Goal: Information Seeking & Learning: Check status

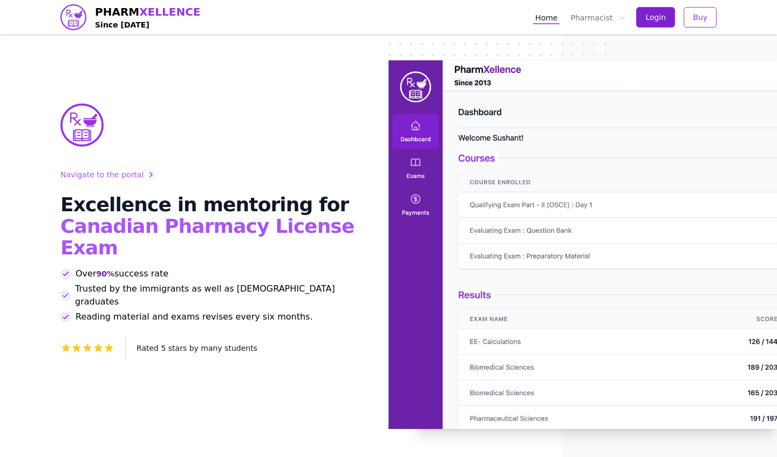
click at [664, 12] on span "Login" at bounding box center [655, 17] width 20 height 11
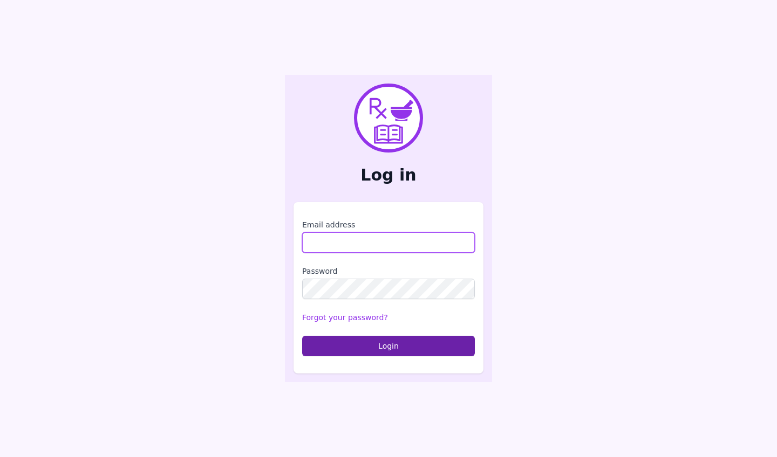
type input "**********"
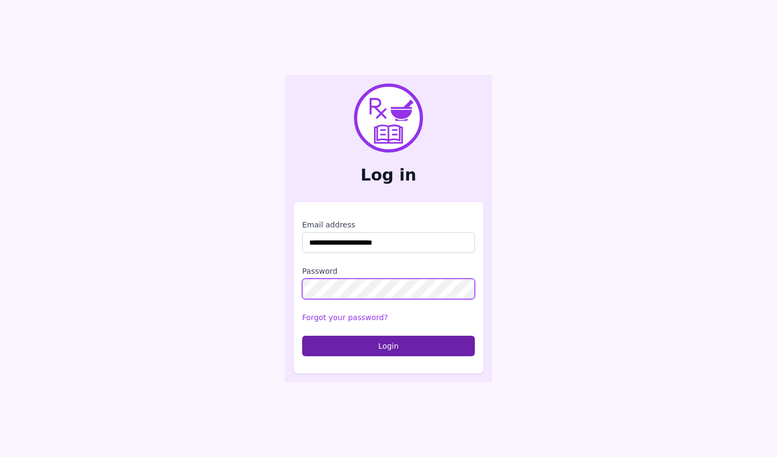
click at [388, 346] on button "Login" at bounding box center [388, 346] width 173 height 20
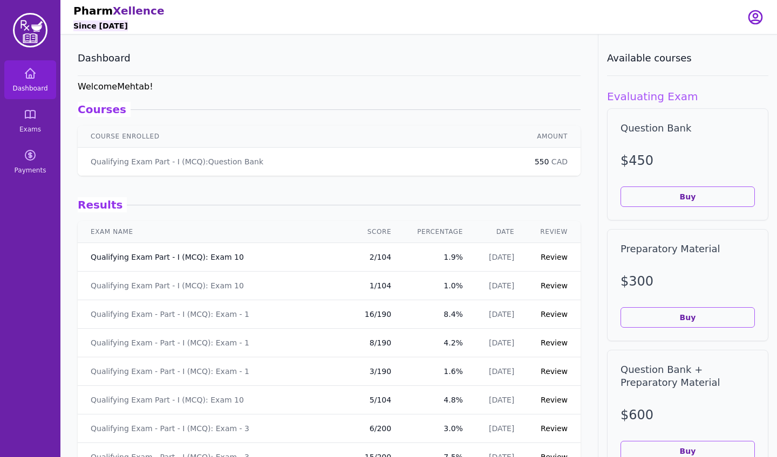
click at [220, 256] on link "Qualifying Exam Part - I (MCQ): Exam 10" at bounding box center [167, 257] width 153 height 11
click at [216, 315] on link "Qualifying Exam - Part - I (MCQ): Exam - 1" at bounding box center [170, 314] width 159 height 11
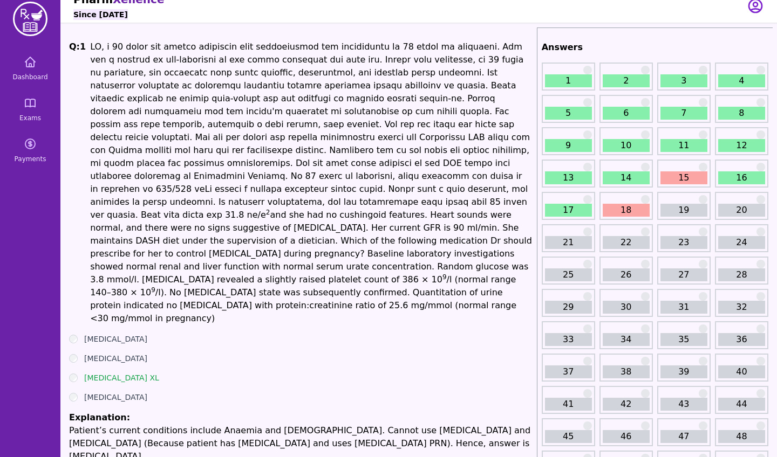
scroll to position [15, 0]
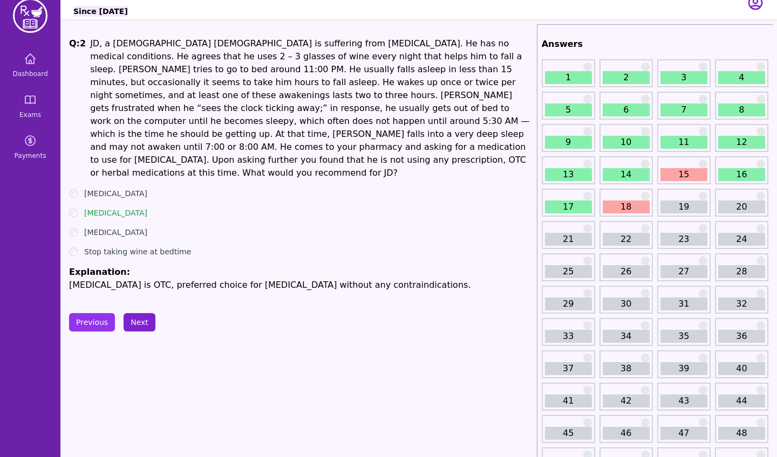
click at [137, 313] on button "Next" at bounding box center [140, 322] width 32 height 18
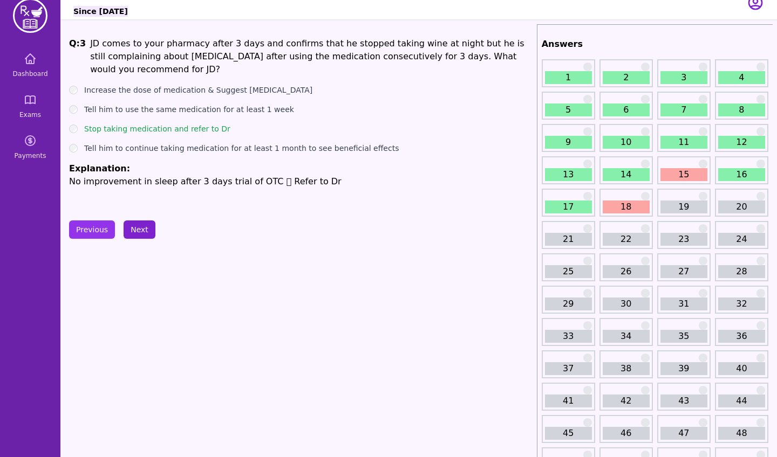
click at [139, 228] on button "Next" at bounding box center [140, 230] width 32 height 18
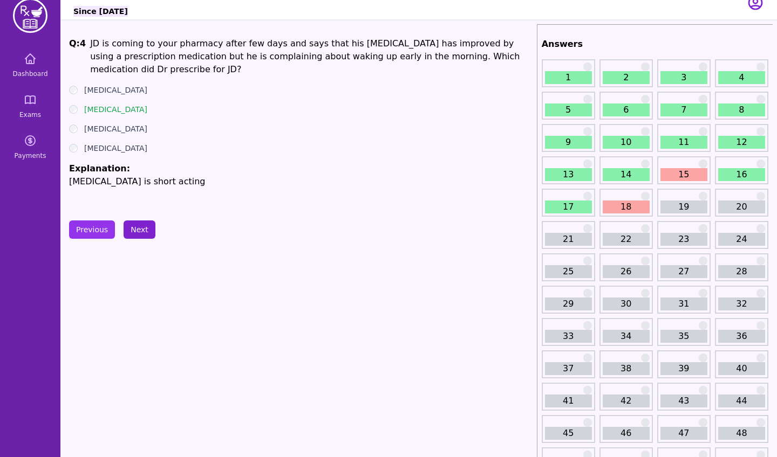
click at [139, 228] on button "Next" at bounding box center [140, 230] width 32 height 18
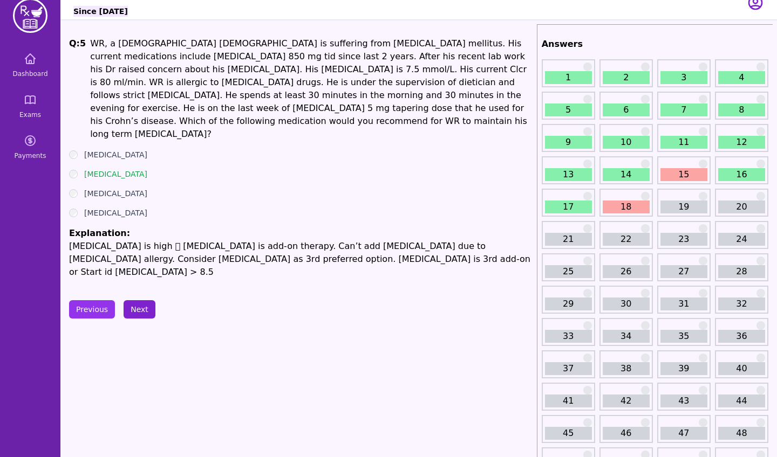
click at [139, 240] on p "[MEDICAL_DATA] is high  [MEDICAL_DATA] is add-on therapy. Can’t add [MEDICAL_D…" at bounding box center [300, 259] width 463 height 39
click at [138, 300] on button "Next" at bounding box center [140, 309] width 32 height 18
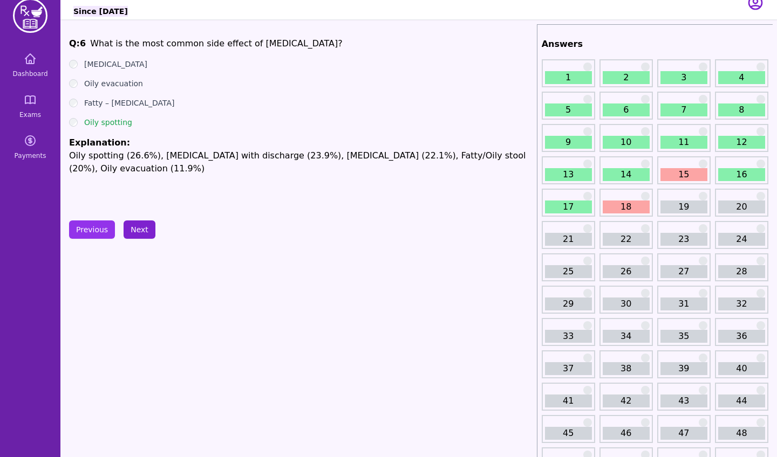
click at [138, 225] on button "Next" at bounding box center [140, 230] width 32 height 18
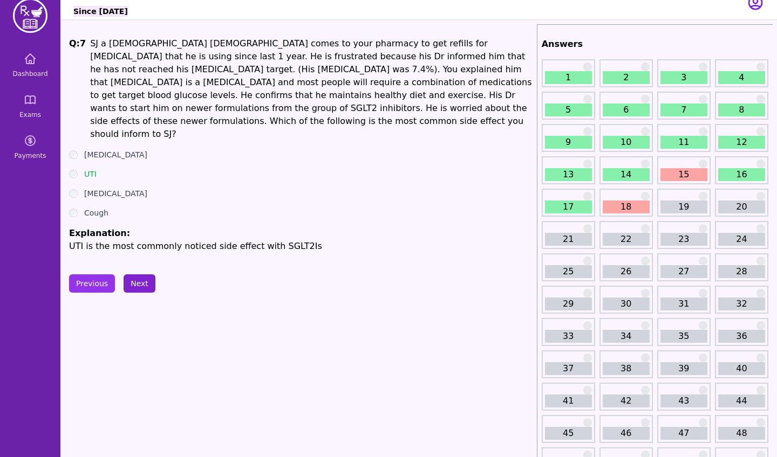
click at [139, 275] on button "Next" at bounding box center [140, 284] width 32 height 18
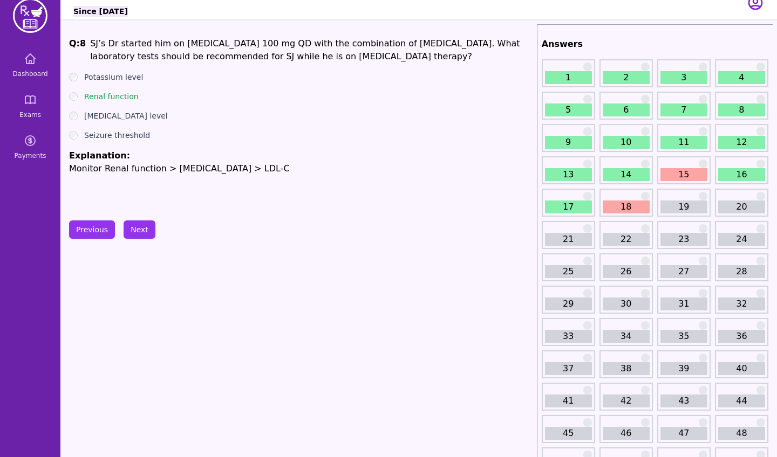
click at [140, 227] on button "Next" at bounding box center [140, 230] width 32 height 18
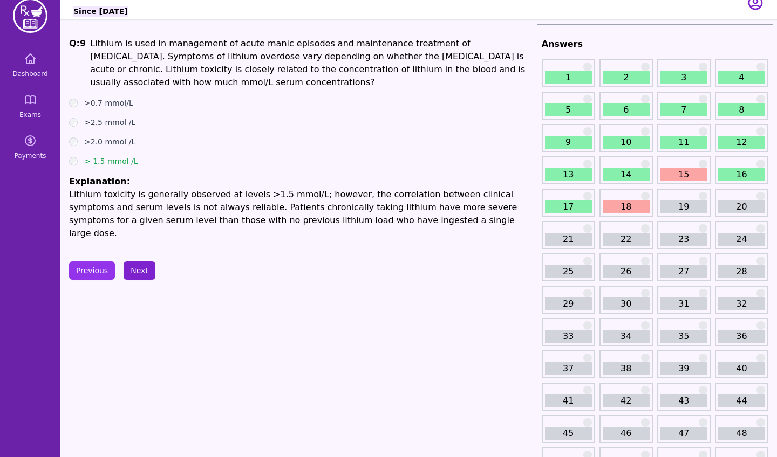
click at [141, 262] on button "Next" at bounding box center [140, 271] width 32 height 18
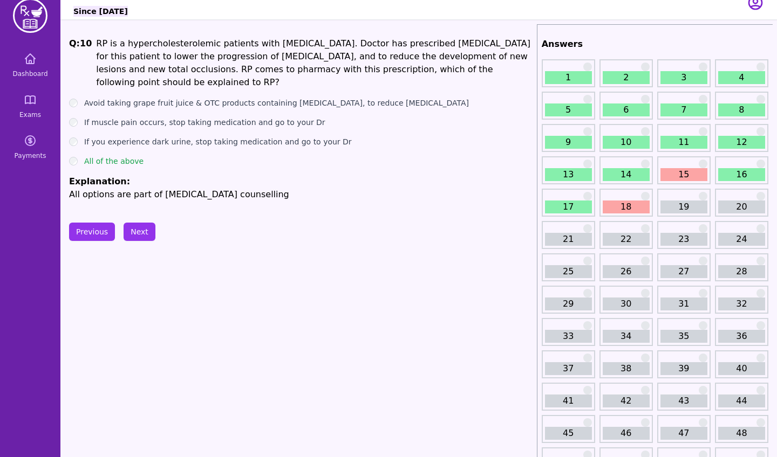
click at [142, 234] on button "Next" at bounding box center [140, 232] width 32 height 18
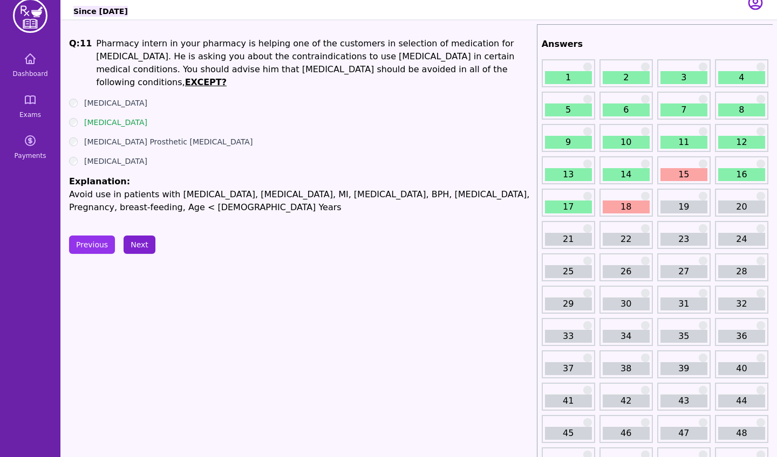
click at [142, 236] on button "Next" at bounding box center [140, 245] width 32 height 18
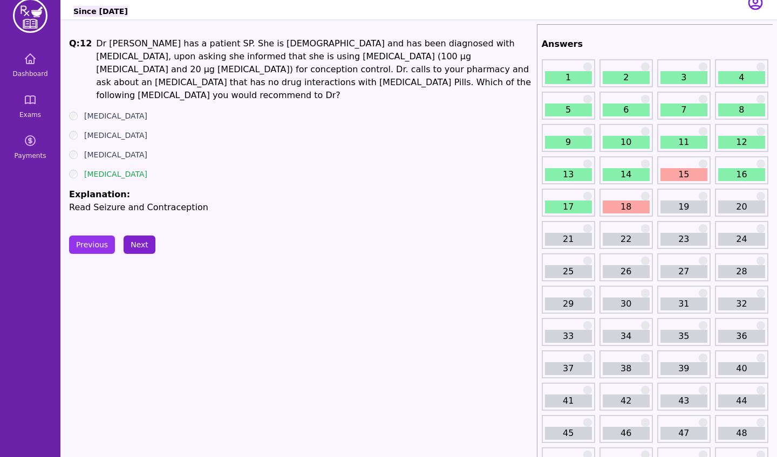
click at [142, 236] on button "Next" at bounding box center [140, 245] width 32 height 18
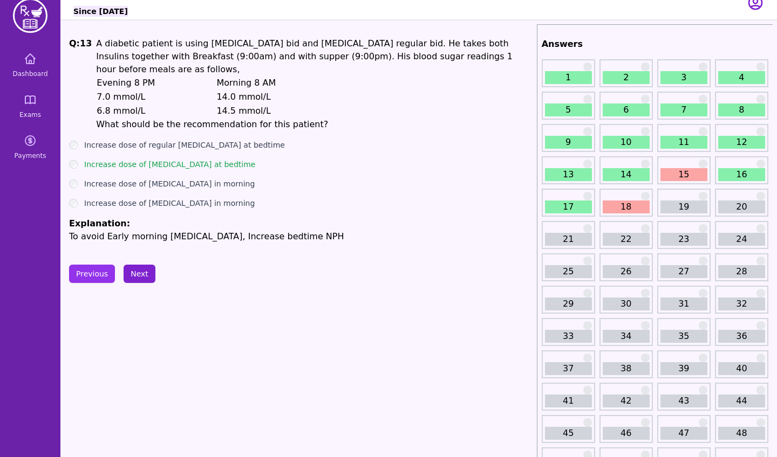
click at [140, 265] on button "Next" at bounding box center [140, 274] width 32 height 18
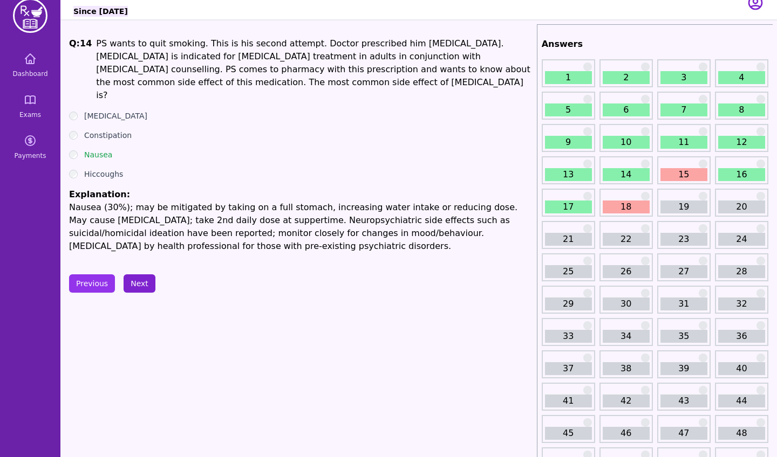
click at [140, 275] on button "Next" at bounding box center [140, 284] width 32 height 18
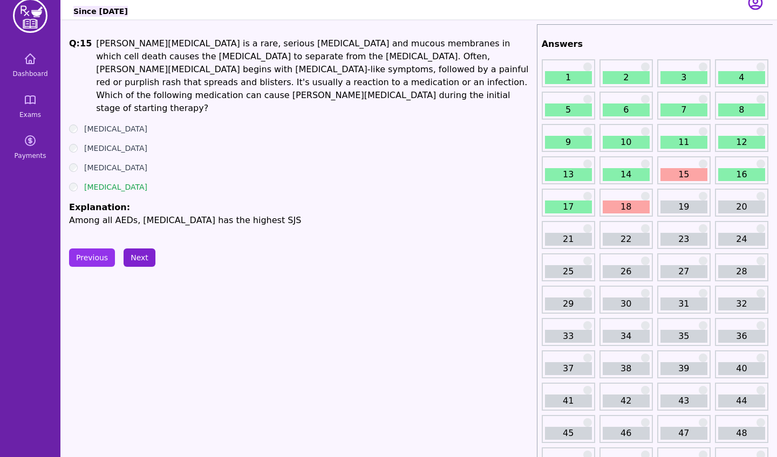
click at [140, 249] on button "Next" at bounding box center [140, 258] width 32 height 18
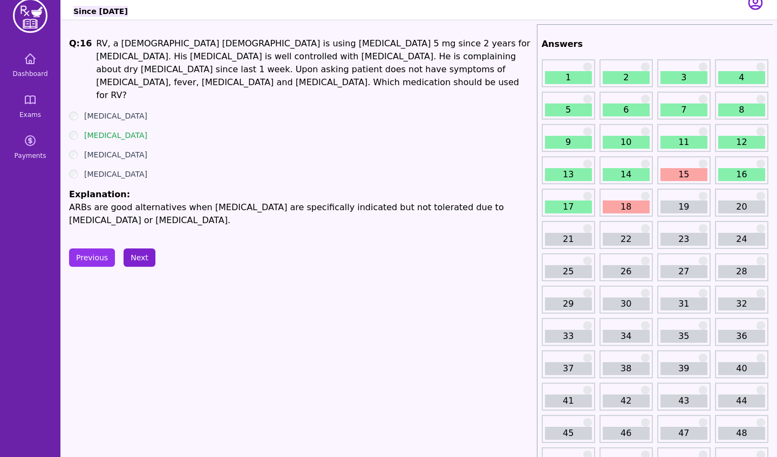
click at [140, 249] on button "Next" at bounding box center [140, 258] width 32 height 18
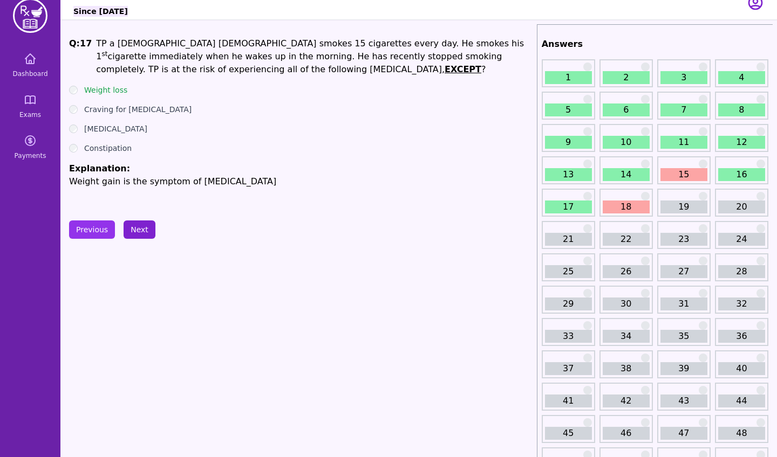
click at [145, 223] on button "Next" at bounding box center [140, 230] width 32 height 18
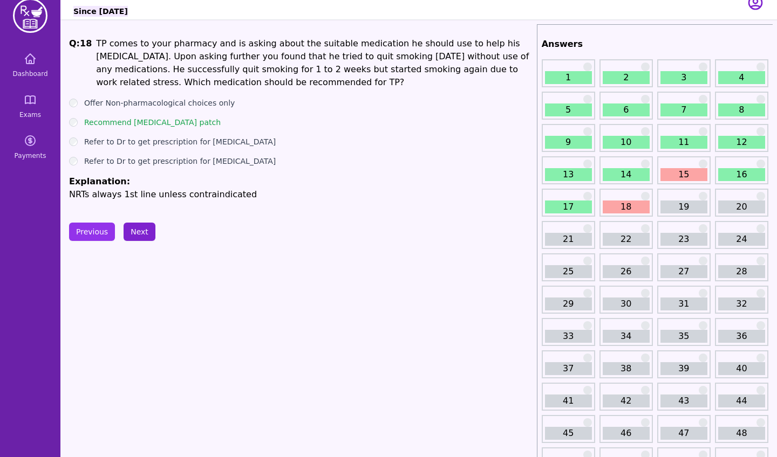
click at [141, 231] on button "Next" at bounding box center [140, 232] width 32 height 18
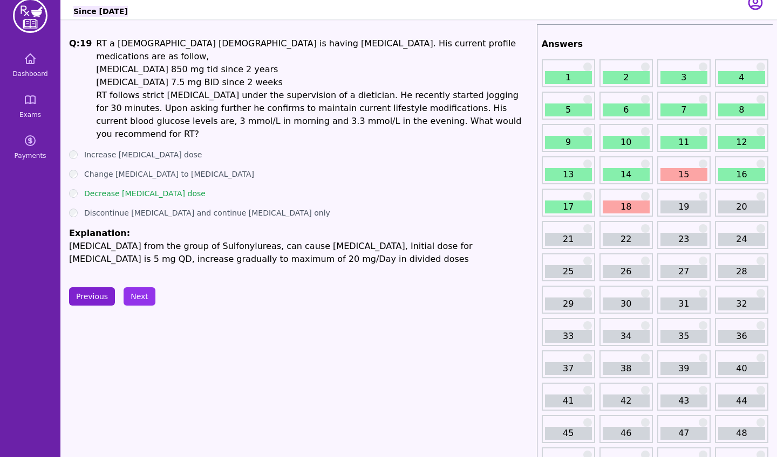
click at [93, 288] on button "Previous" at bounding box center [92, 297] width 46 height 18
